Goal: Task Accomplishment & Management: Manage account settings

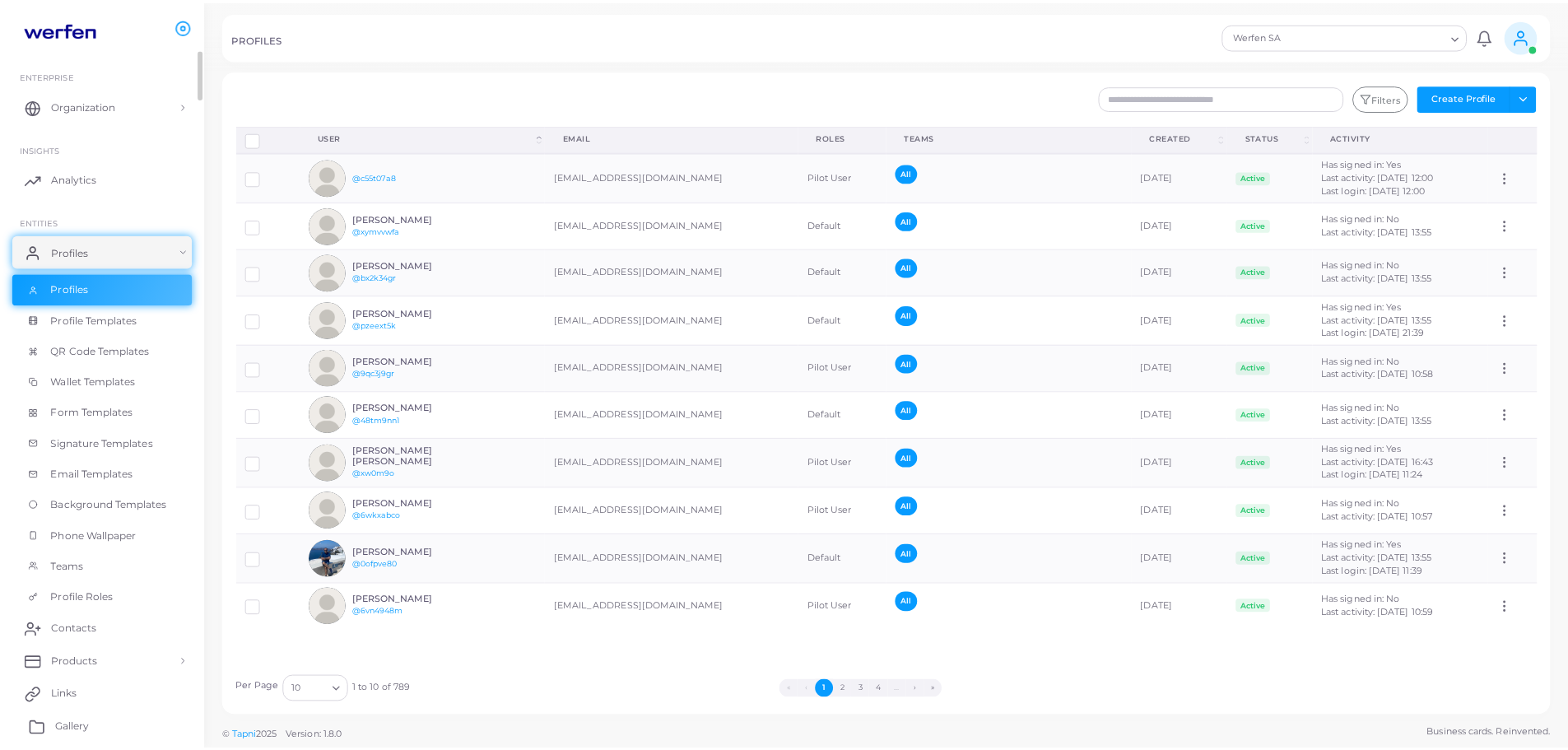
scroll to position [164, 0]
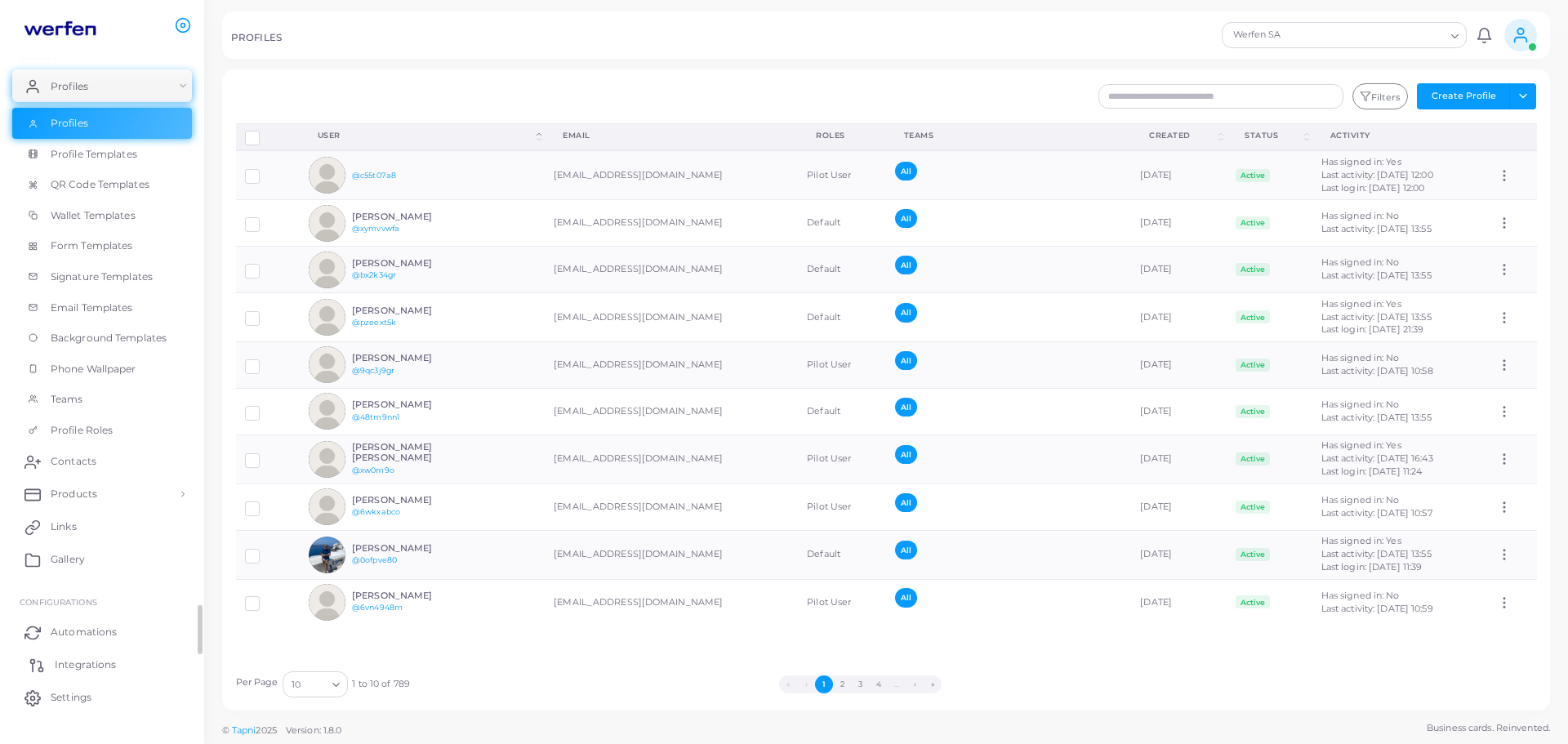
click at [71, 664] on span "Integrations" at bounding box center [85, 664] width 61 height 14
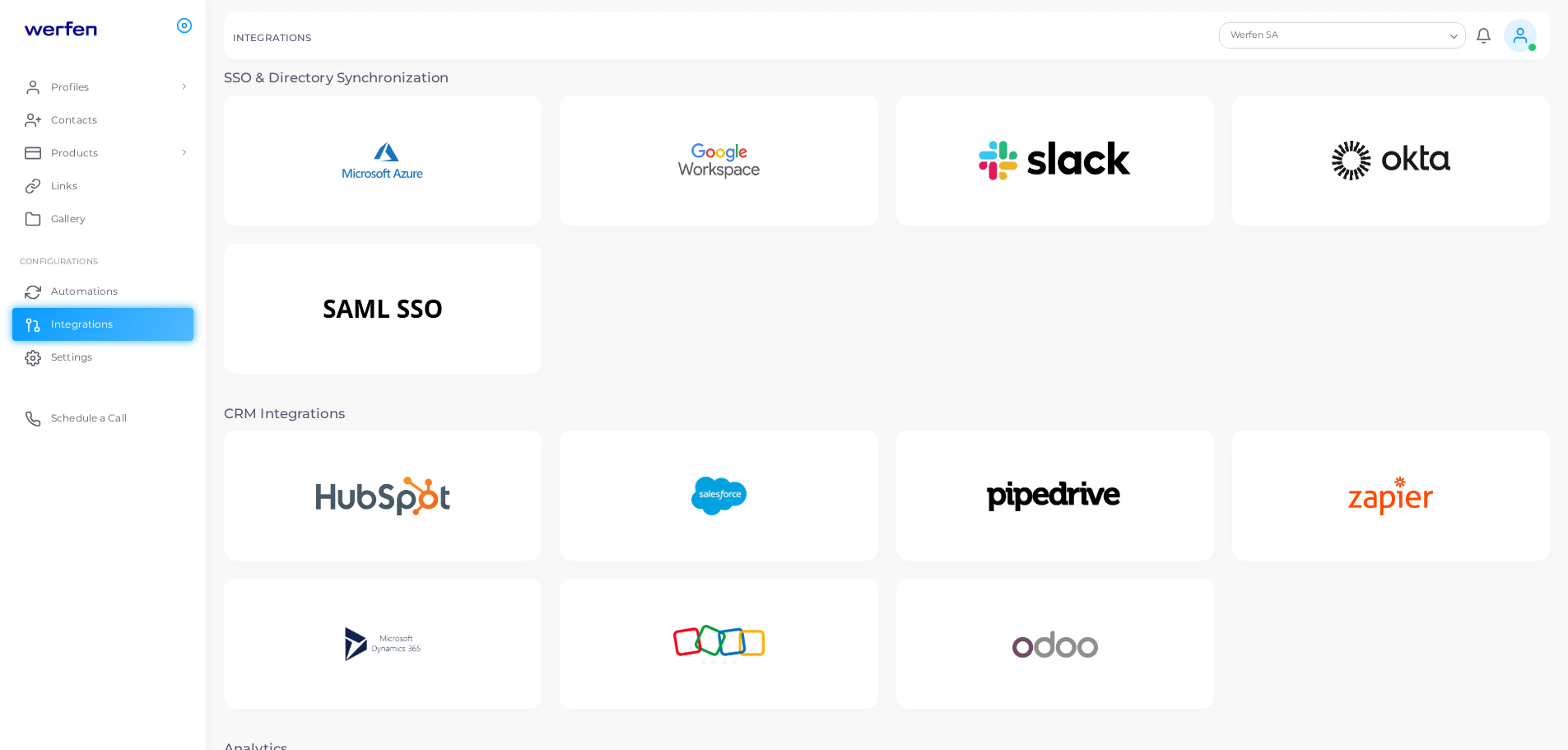
click at [449, 153] on img at bounding box center [382, 161] width 146 height 103
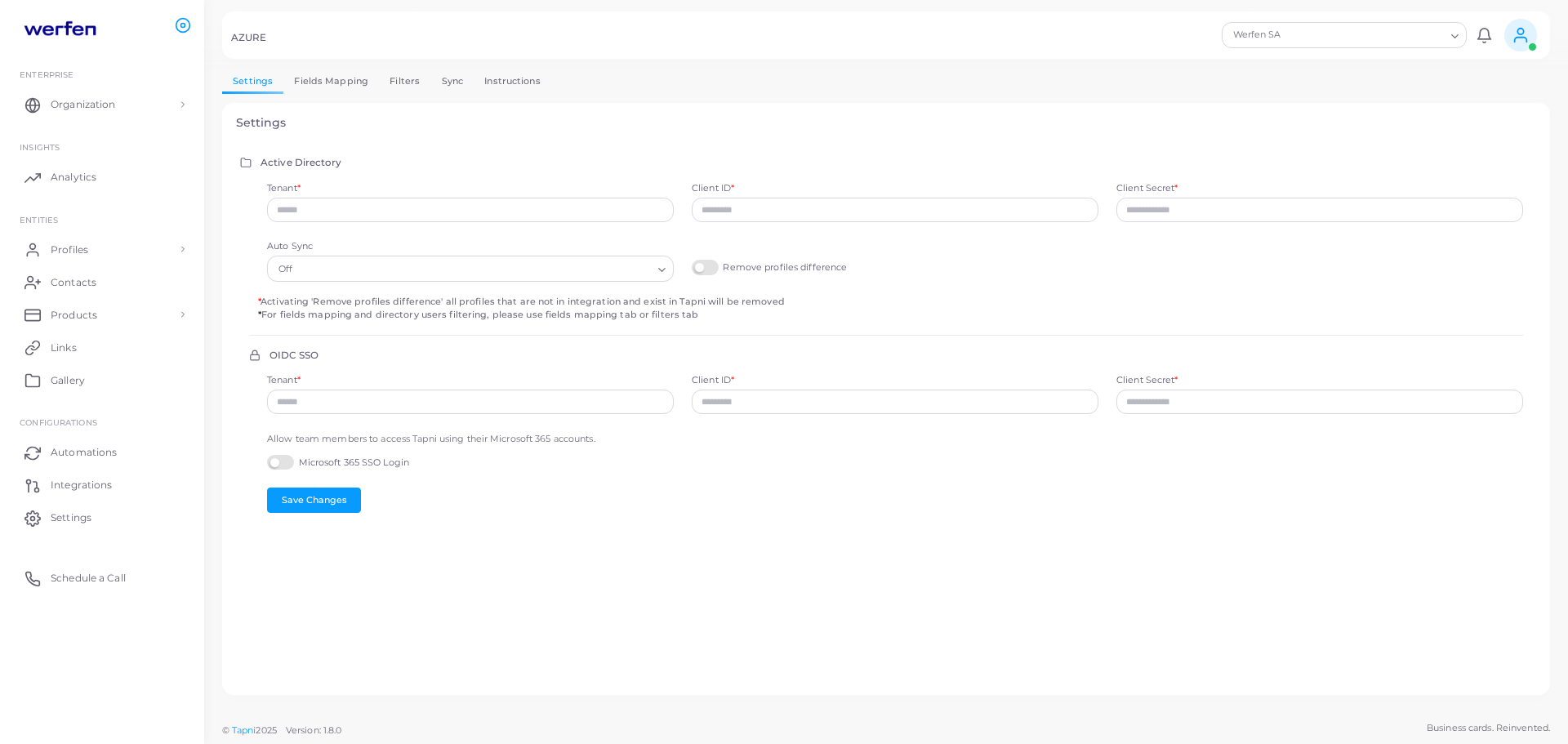
type input "**********"
click at [440, 72] on link "Sync" at bounding box center [452, 81] width 43 height 23
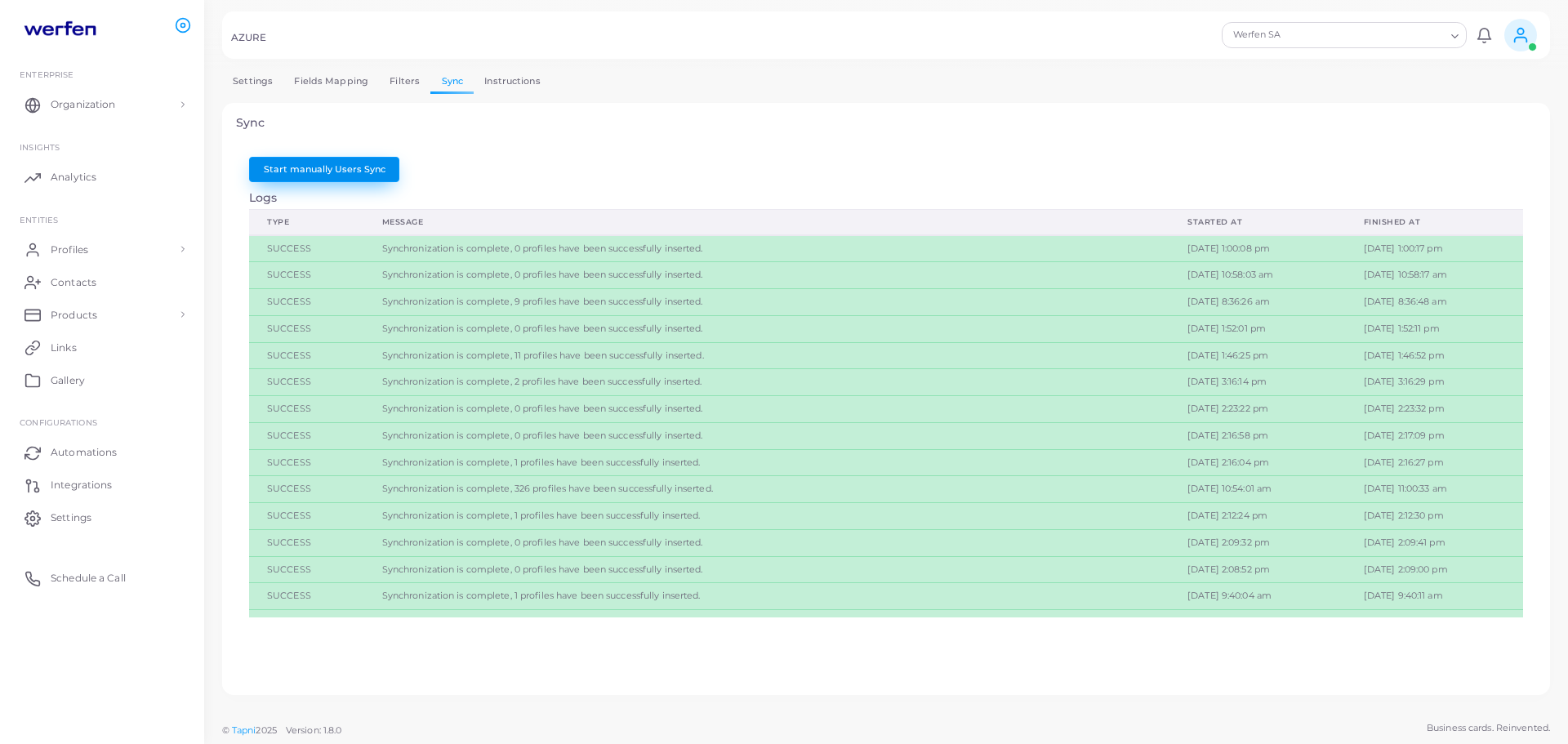
click at [299, 170] on button "Start manually Users Sync" at bounding box center [325, 169] width 151 height 24
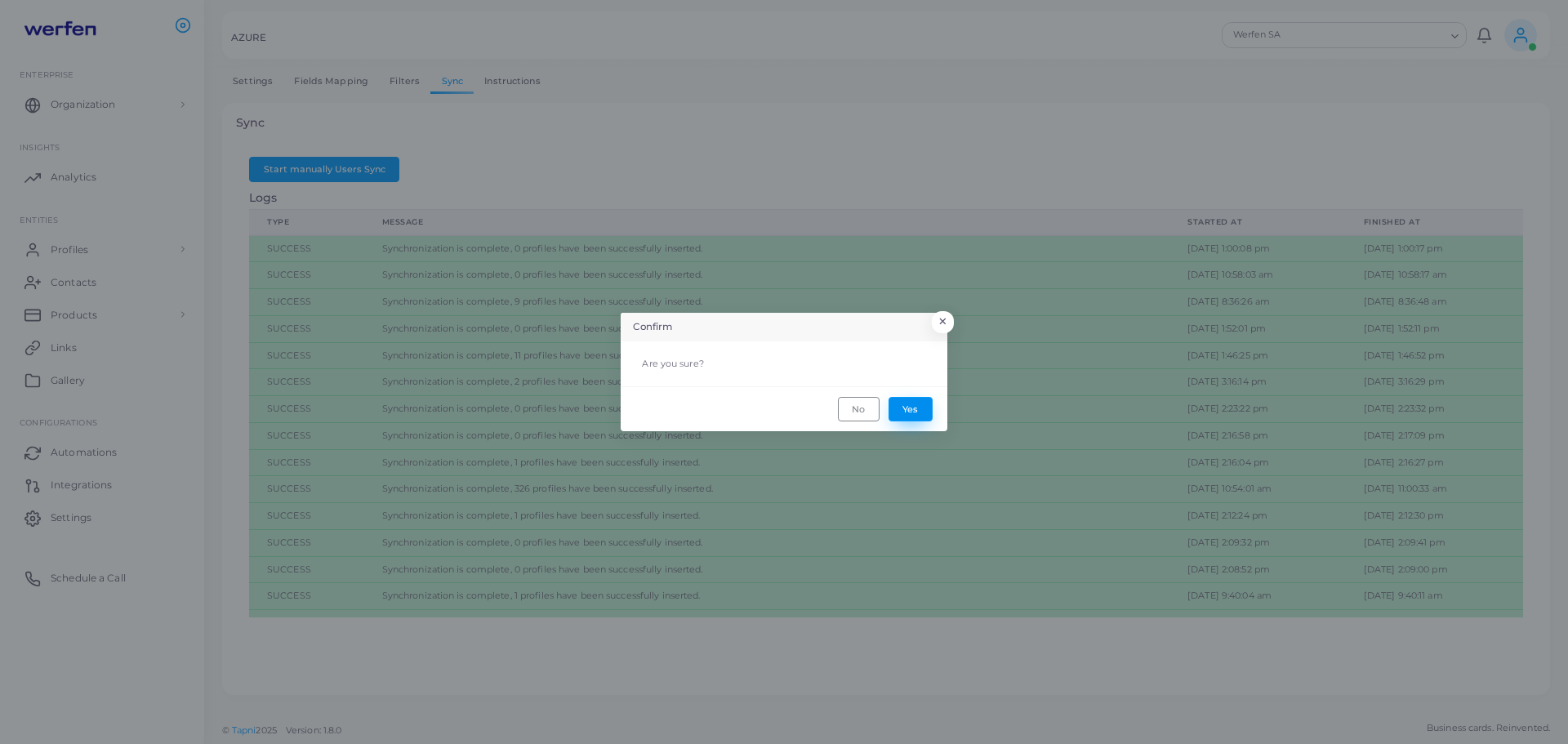
click at [915, 408] on button "Yes" at bounding box center [910, 409] width 44 height 24
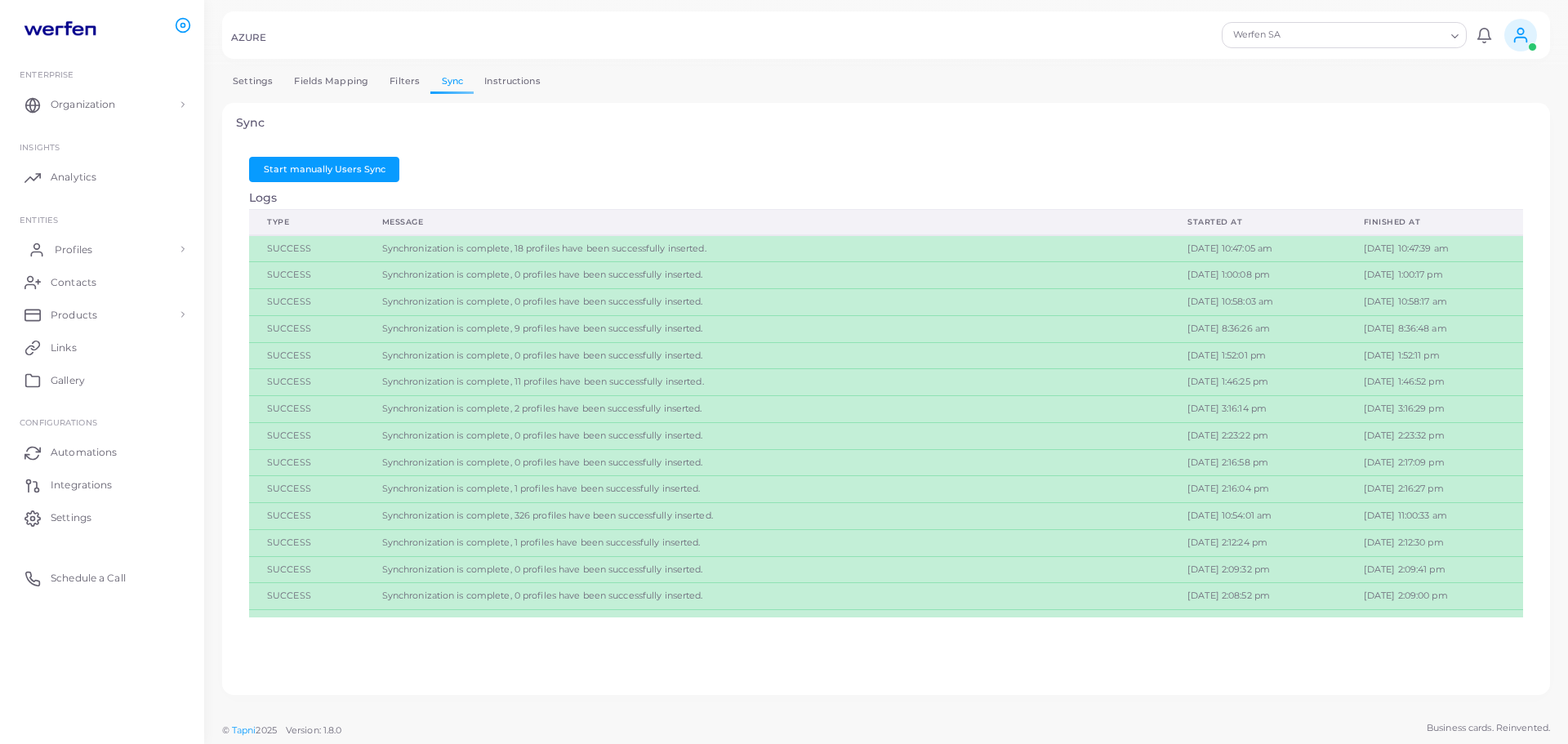
click at [63, 246] on span "Profiles" at bounding box center [74, 250] width 38 height 14
click at [70, 290] on span "Profiles" at bounding box center [74, 287] width 38 height 14
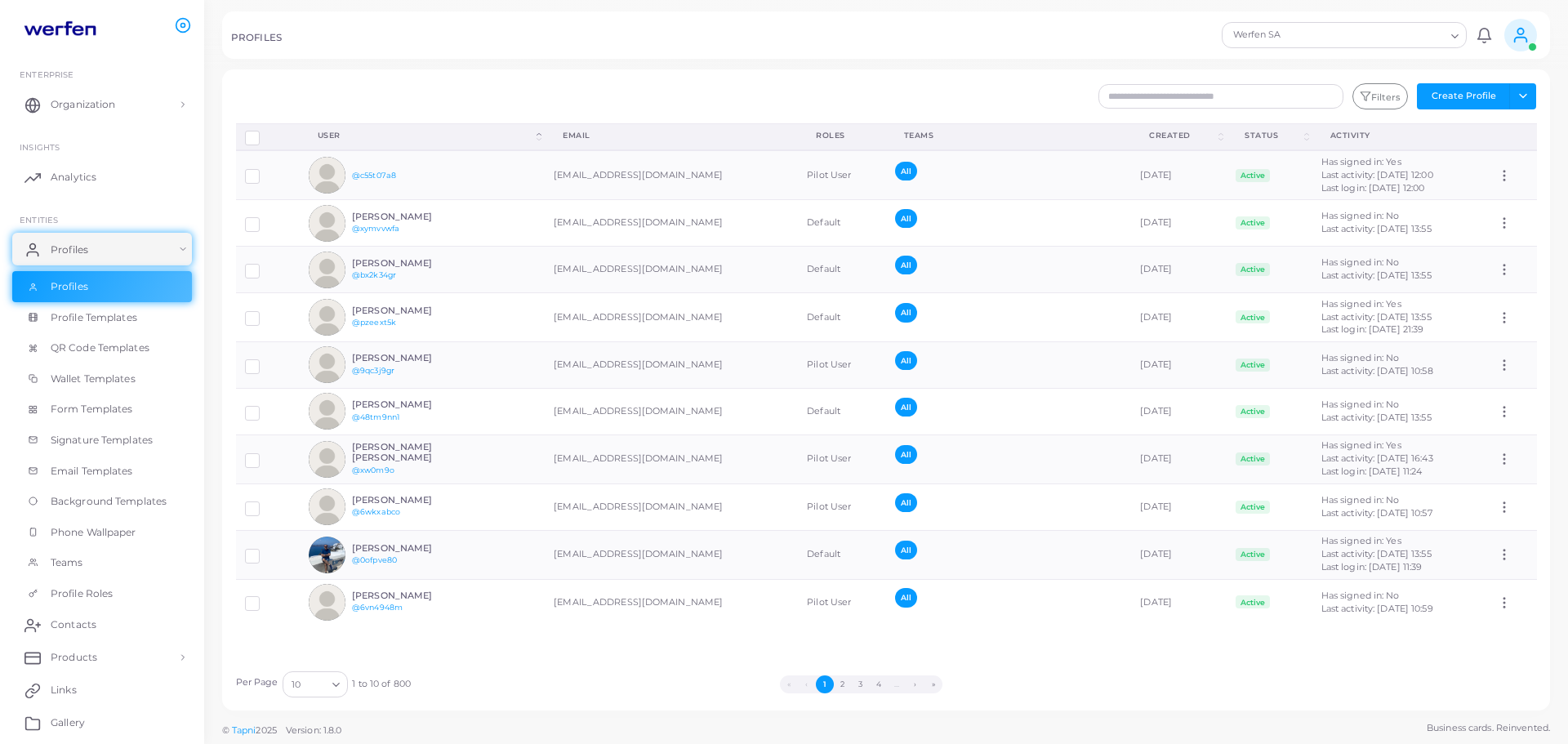
click at [1244, 28] on div "Werfen SA" at bounding box center [1337, 34] width 219 height 22
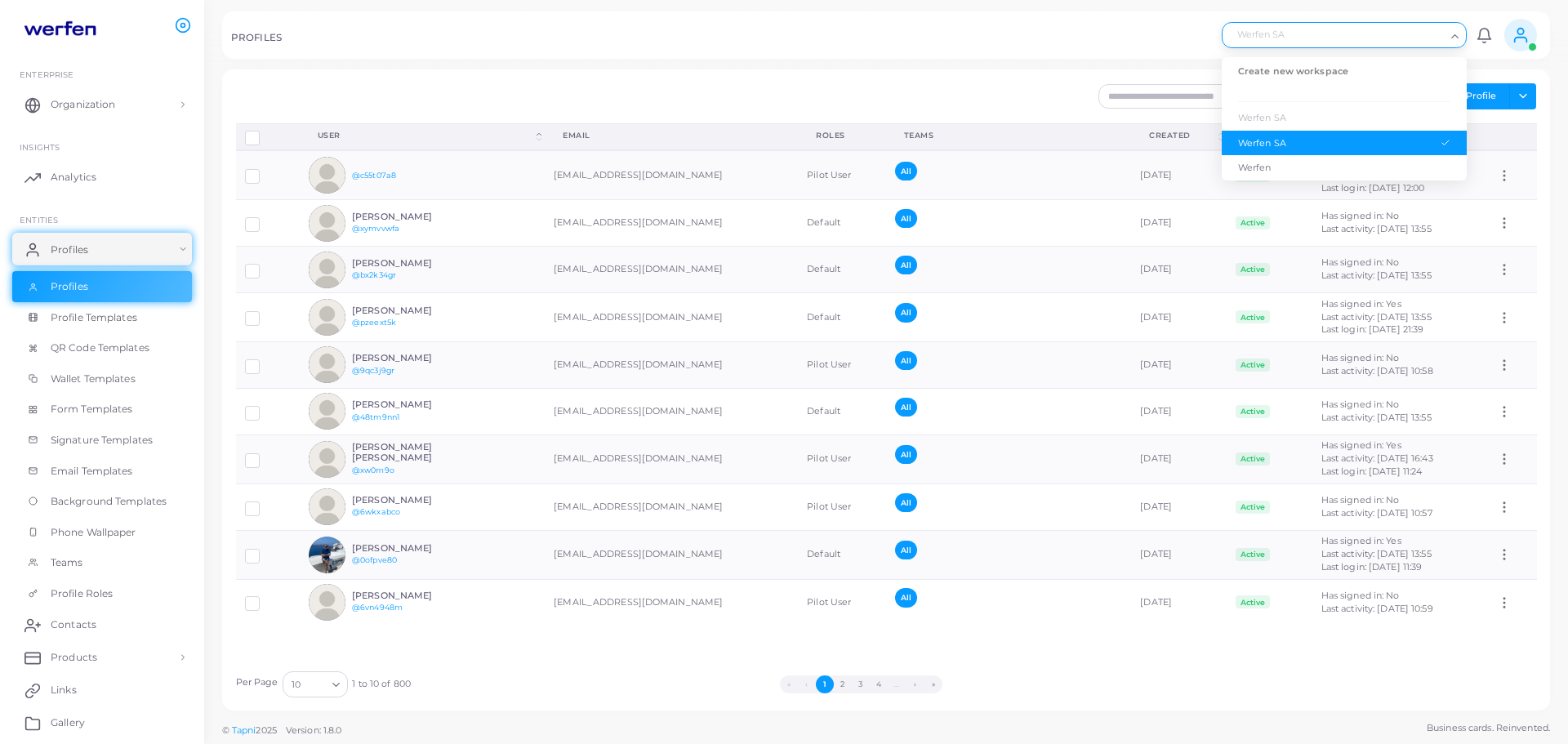
paste input "**********"
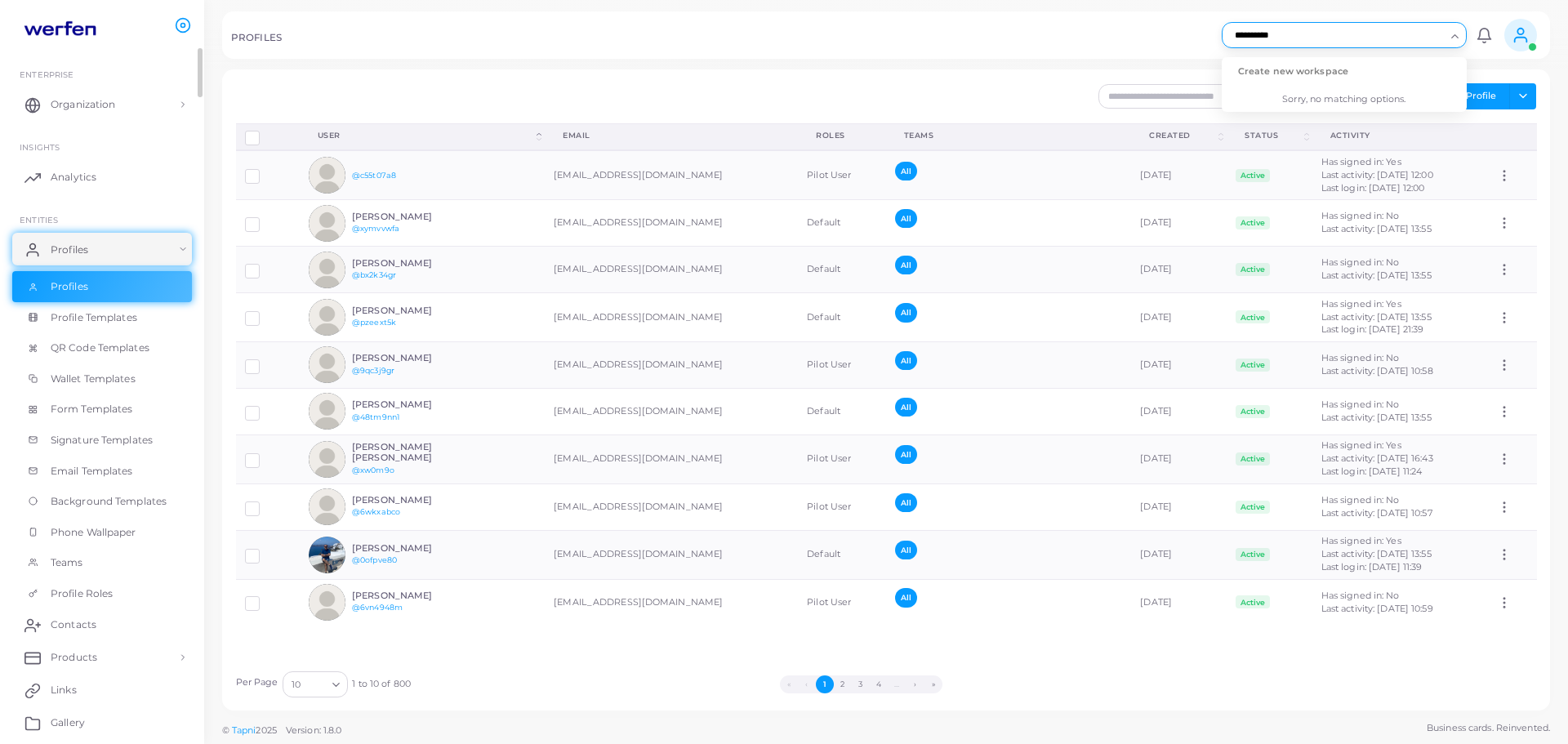
type input "**********"
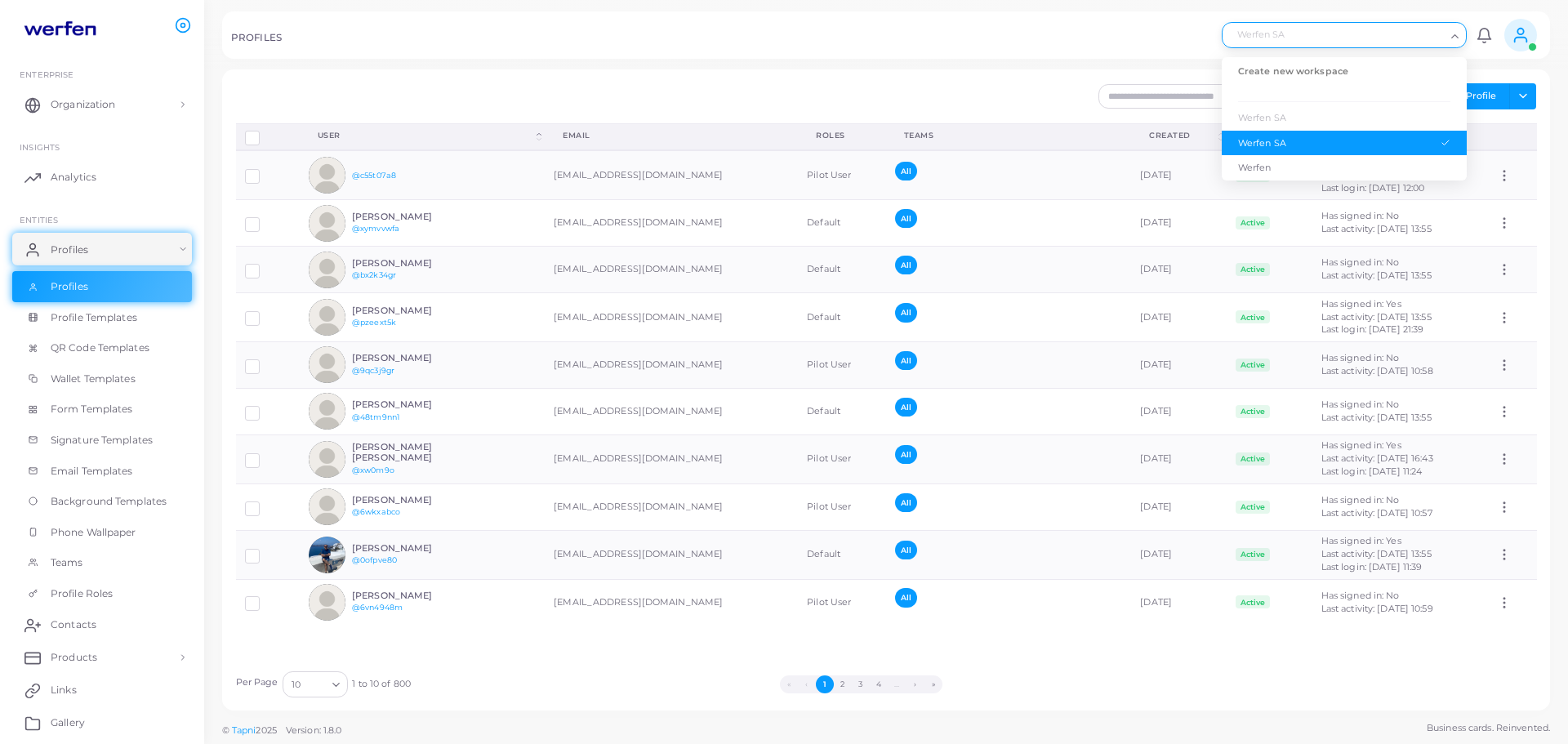
drag, startPoint x: 1341, startPoint y: 32, endPoint x: 1174, endPoint y: 34, distance: 167.0
click at [1174, 34] on div "PROFILES Werfen SA Loading... Create new workspace Werfen SA Werfen SA Werfen N…" at bounding box center [886, 35] width 1328 height 48
type input "*"
click at [1273, 169] on div "Werfen" at bounding box center [1344, 167] width 212 height 13
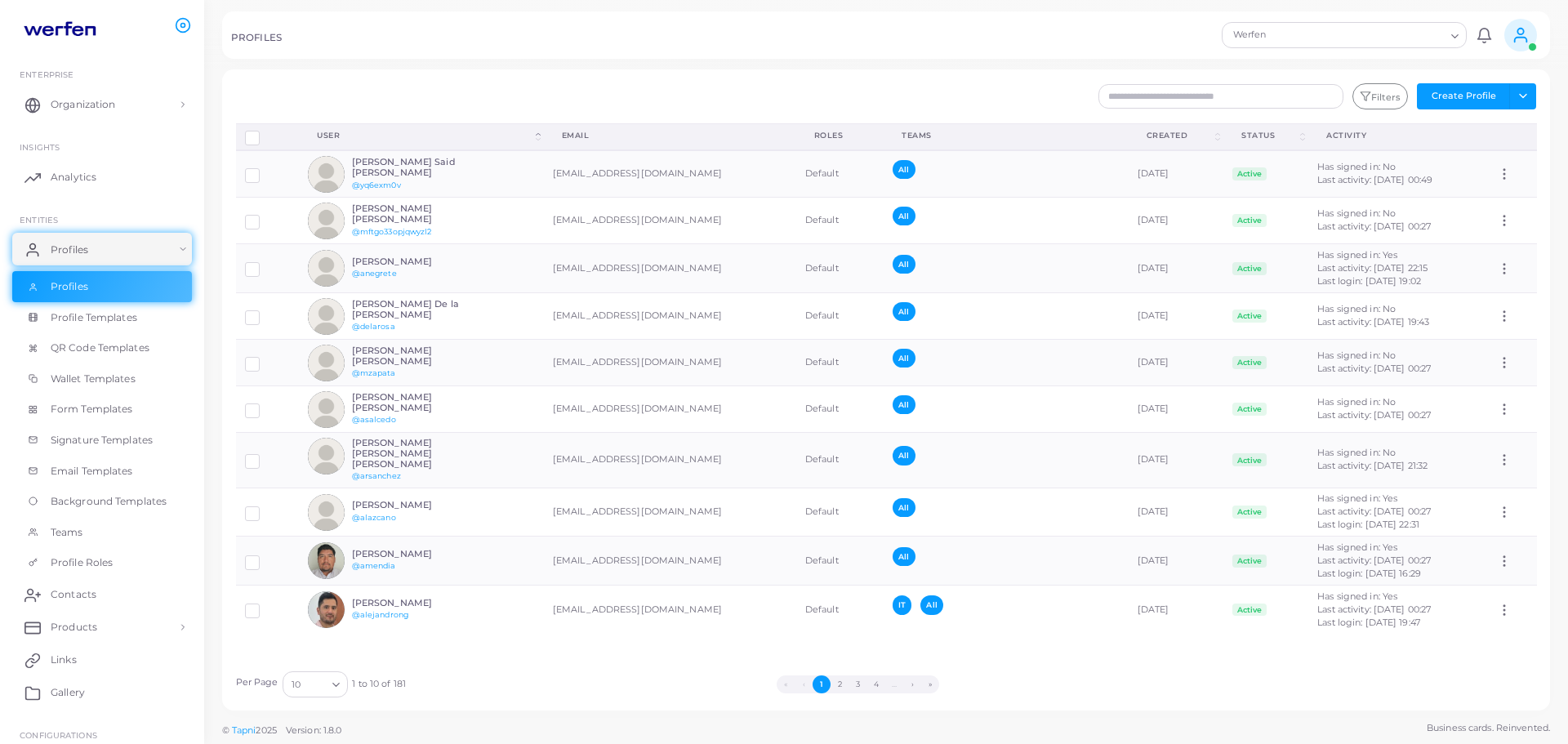
click at [1271, 42] on div "Werfen" at bounding box center [1337, 34] width 219 height 22
type input "*"
click at [1290, 30] on div "Werfen" at bounding box center [1337, 34] width 219 height 22
drag, startPoint x: 1296, startPoint y: 32, endPoint x: 1291, endPoint y: 50, distance: 18.7
click at [1351, 32] on input "Search for option" at bounding box center [1398, 35] width 94 height 18
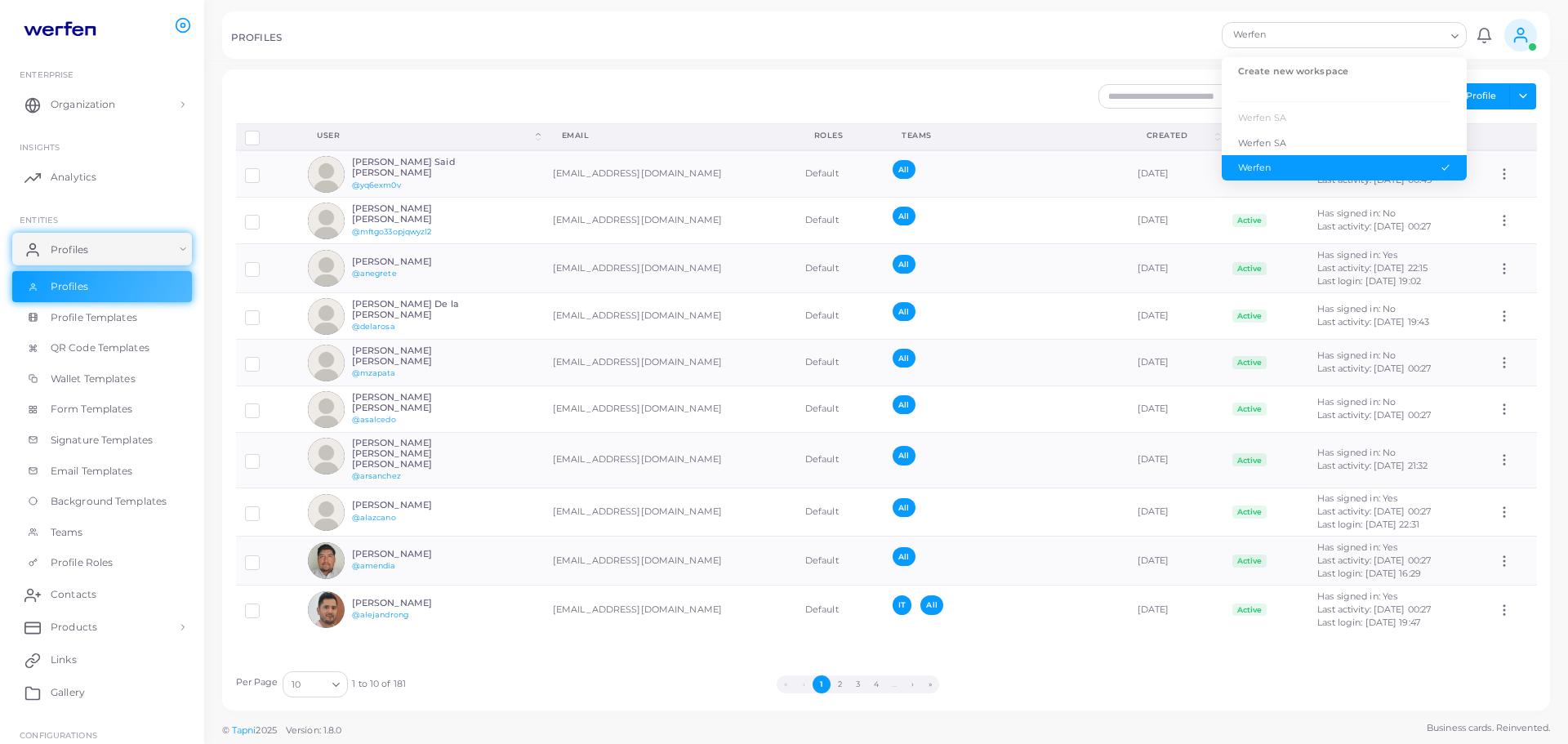
click at [914, 32] on div "PROFILES" at bounding box center [723, 40] width 985 height 16
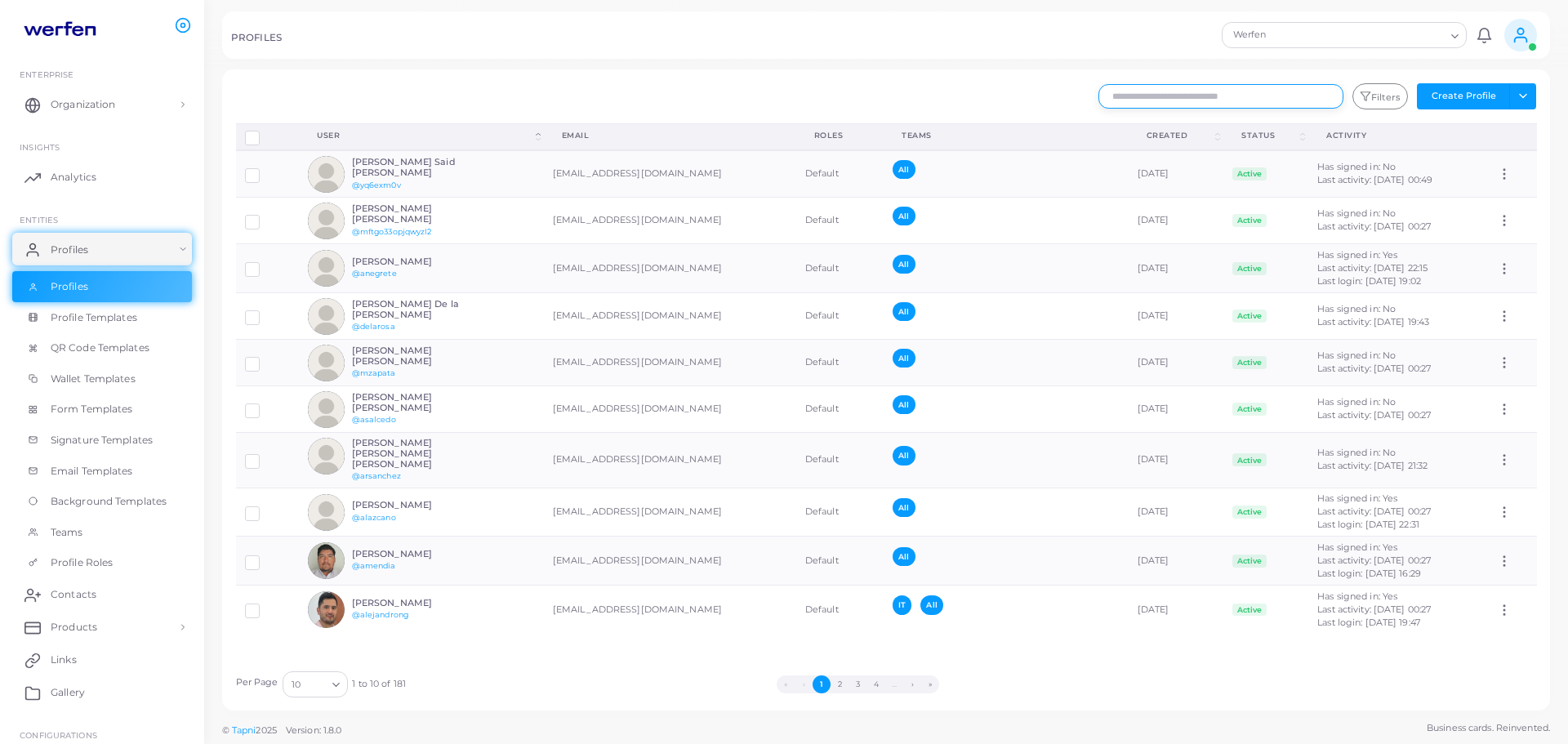
click at [1274, 94] on input "text" at bounding box center [1220, 96] width 245 height 24
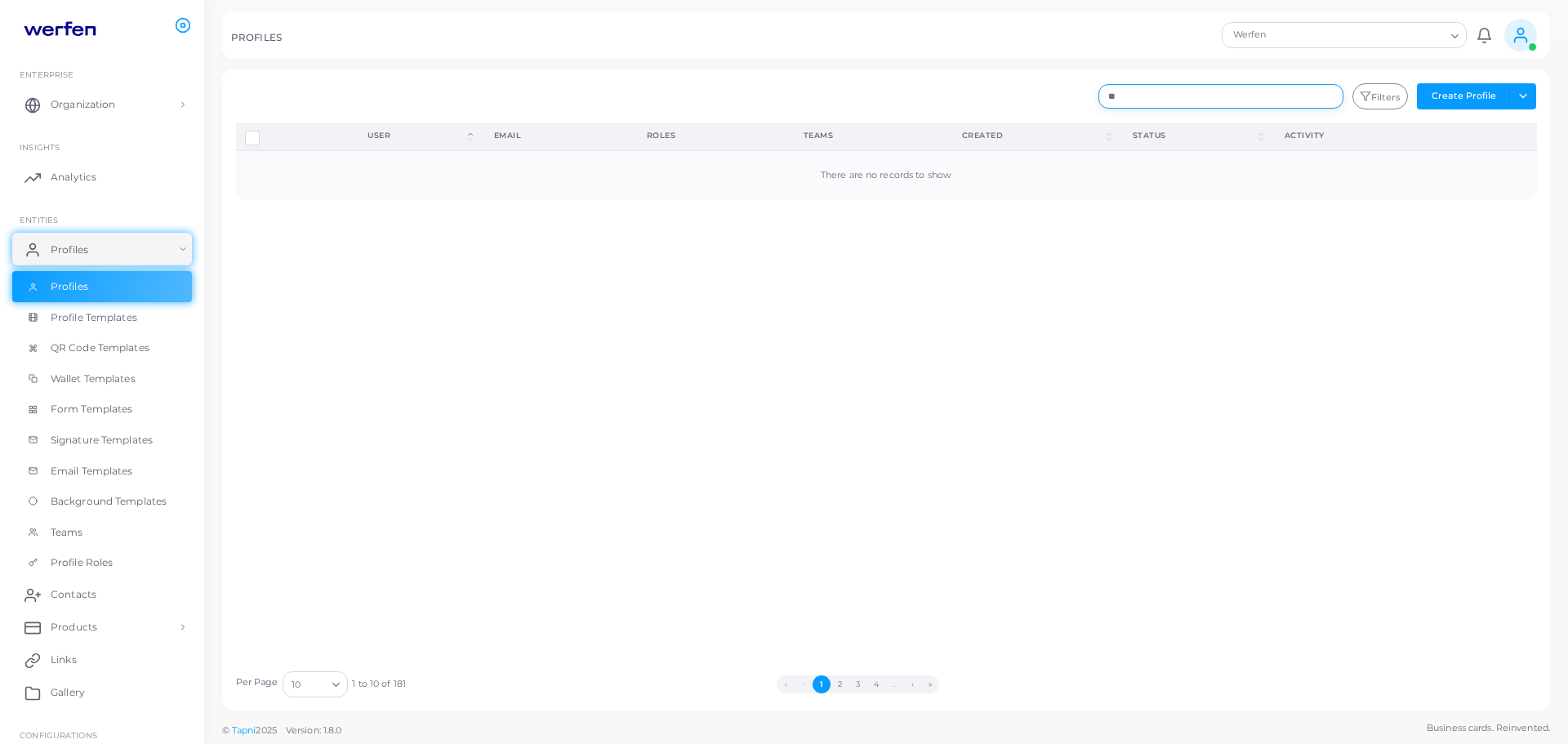
type input "*"
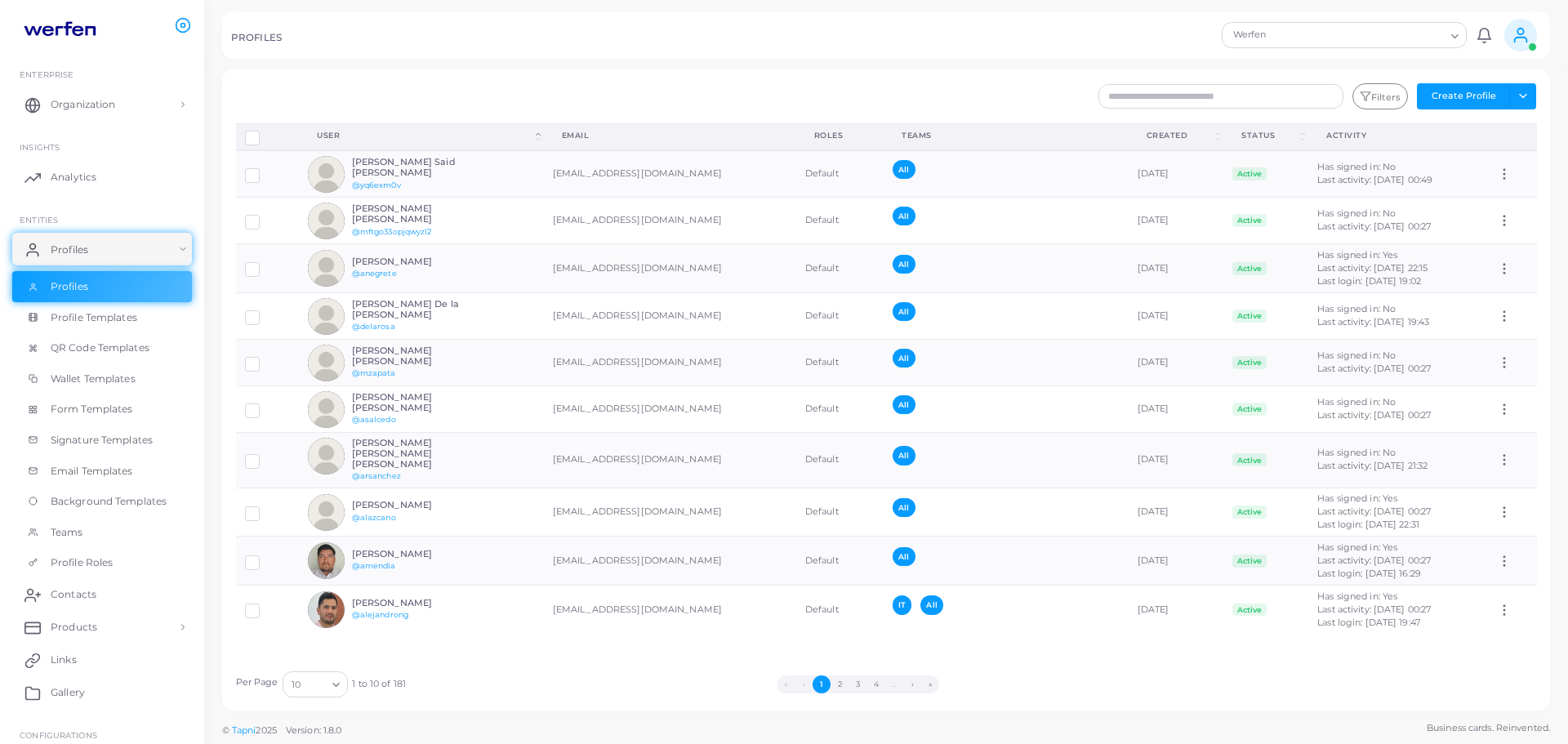
click at [1258, 25] on div "Werfen" at bounding box center [1337, 34] width 219 height 22
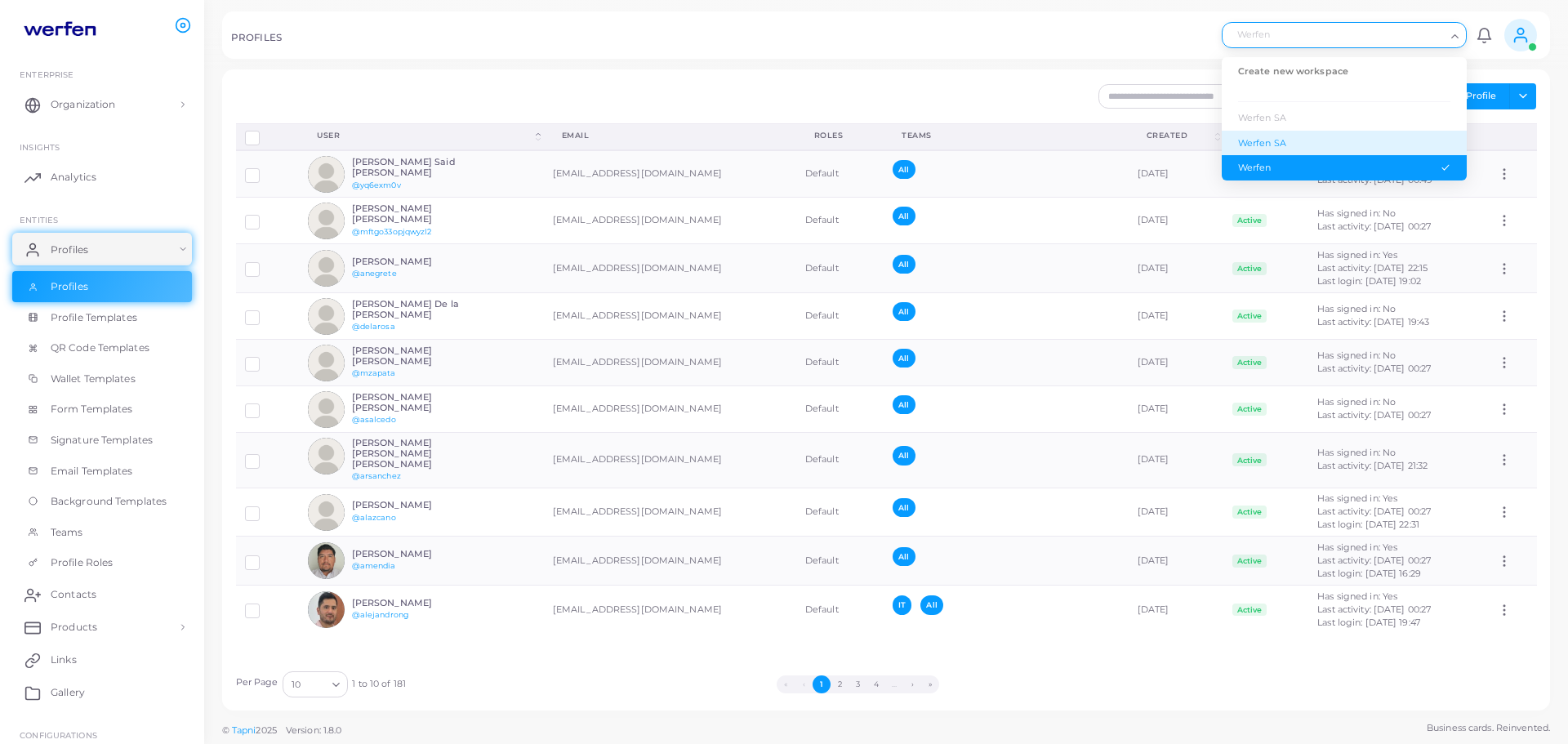
click at [1278, 145] on div "Werfen SA" at bounding box center [1344, 143] width 212 height 13
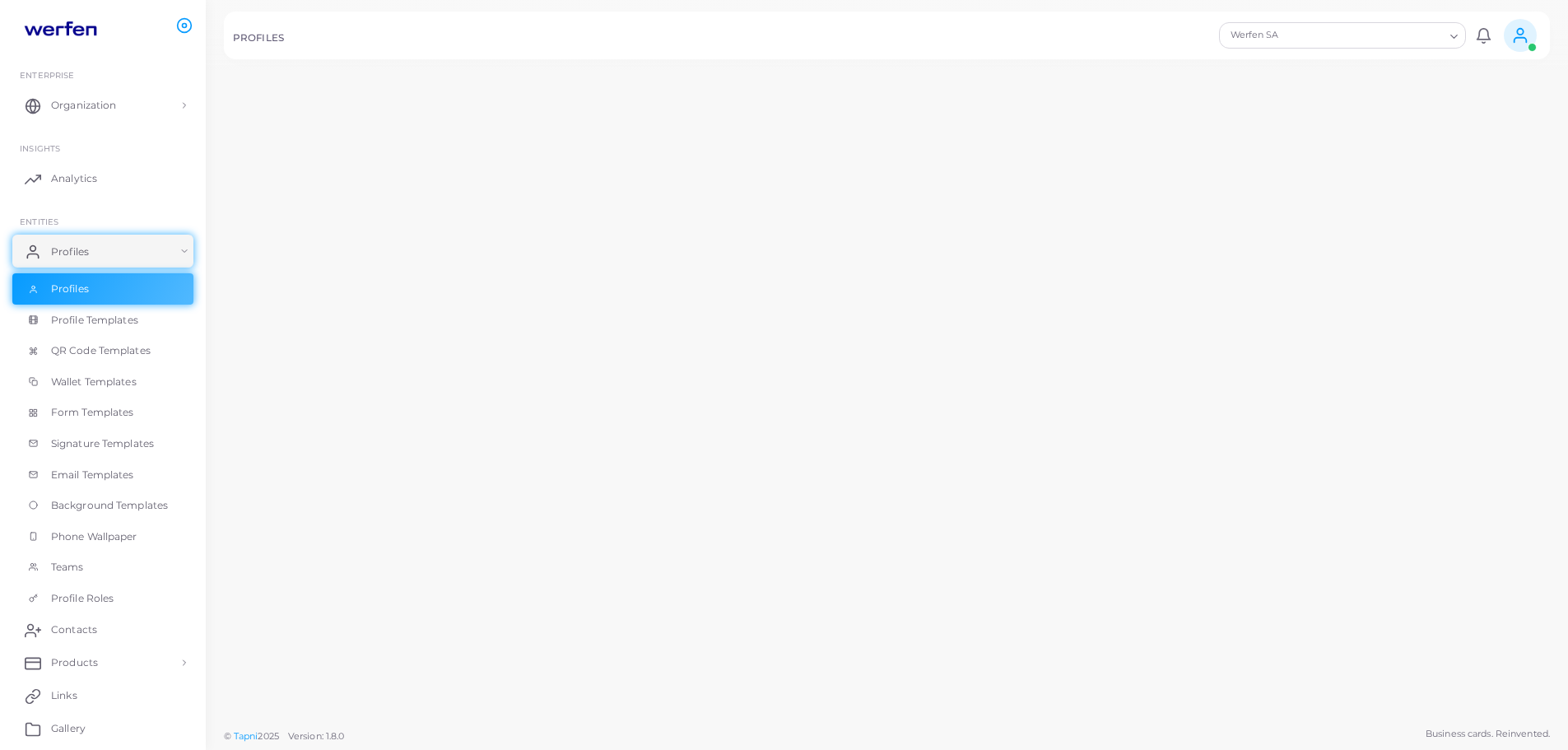
click at [1199, 101] on div "Filters Create Profile Toggle dropdown Import Profiles Invite Profiles Export P…" at bounding box center [1000, 88] width 1131 height 27
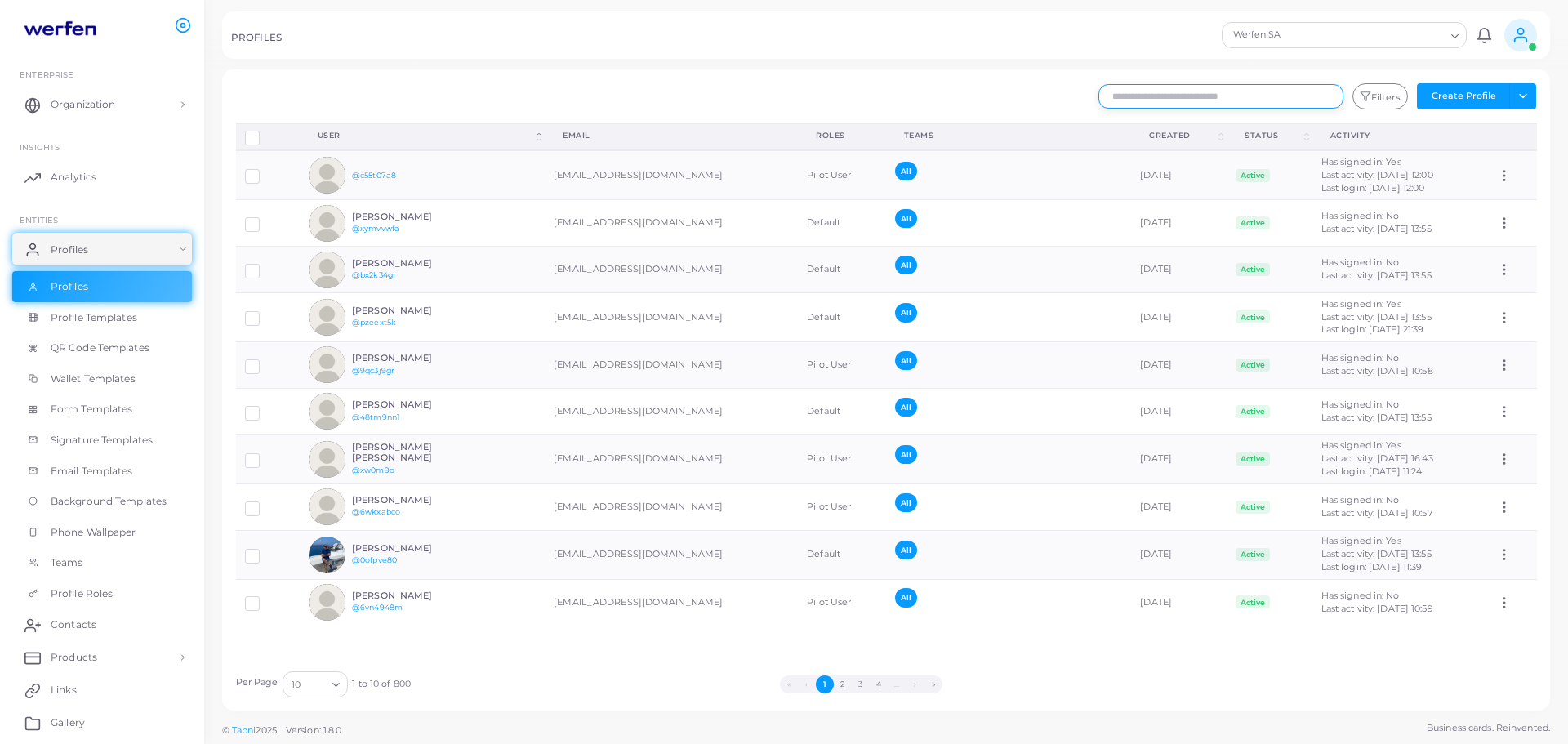
click at [1169, 97] on input "text" at bounding box center [1220, 96] width 245 height 24
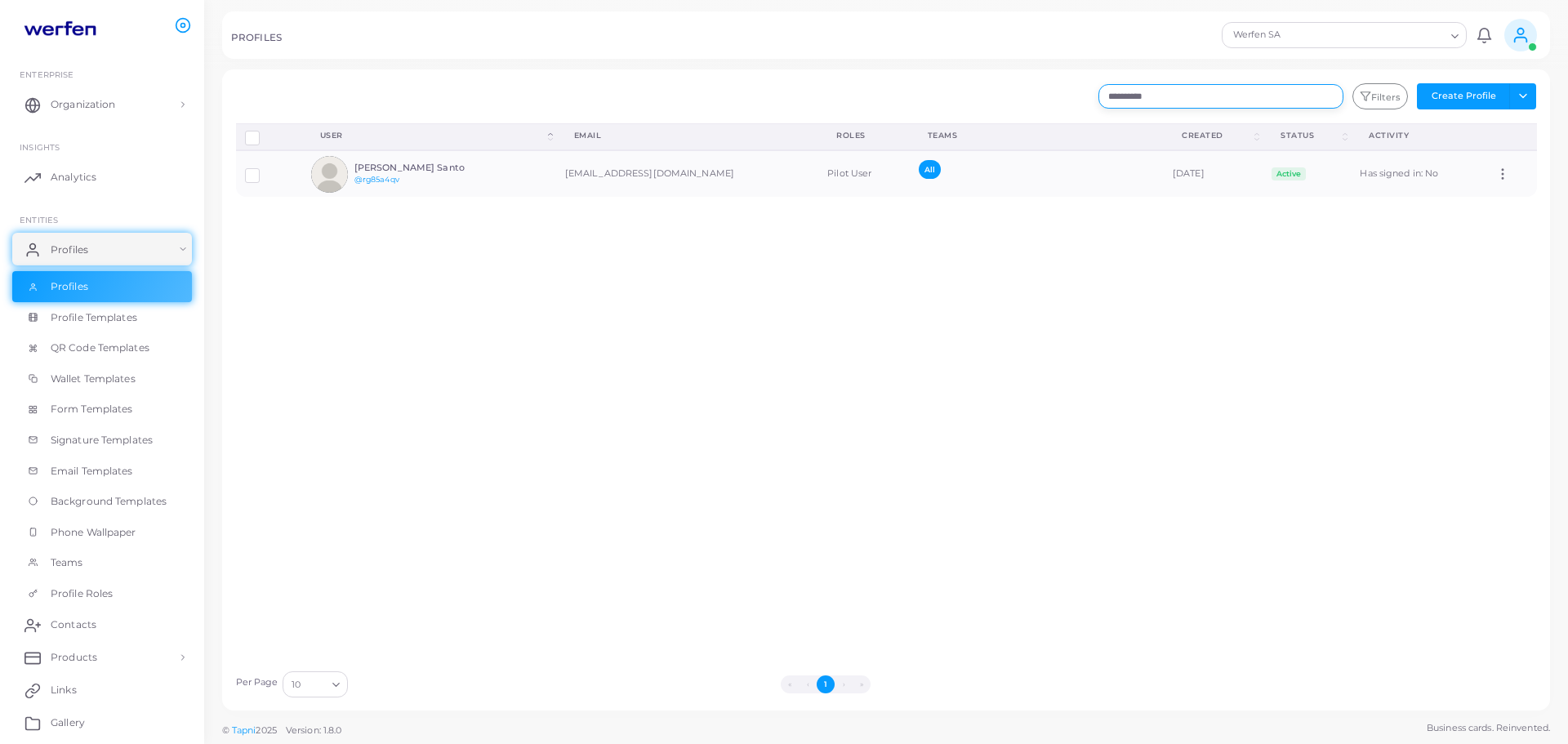
drag, startPoint x: 1191, startPoint y: 91, endPoint x: 742, endPoint y: 86, distance: 449.0
click at [742, 96] on div "**********" at bounding box center [996, 96] width 1099 height 26
type input "**********"
